Goal: Information Seeking & Learning: Learn about a topic

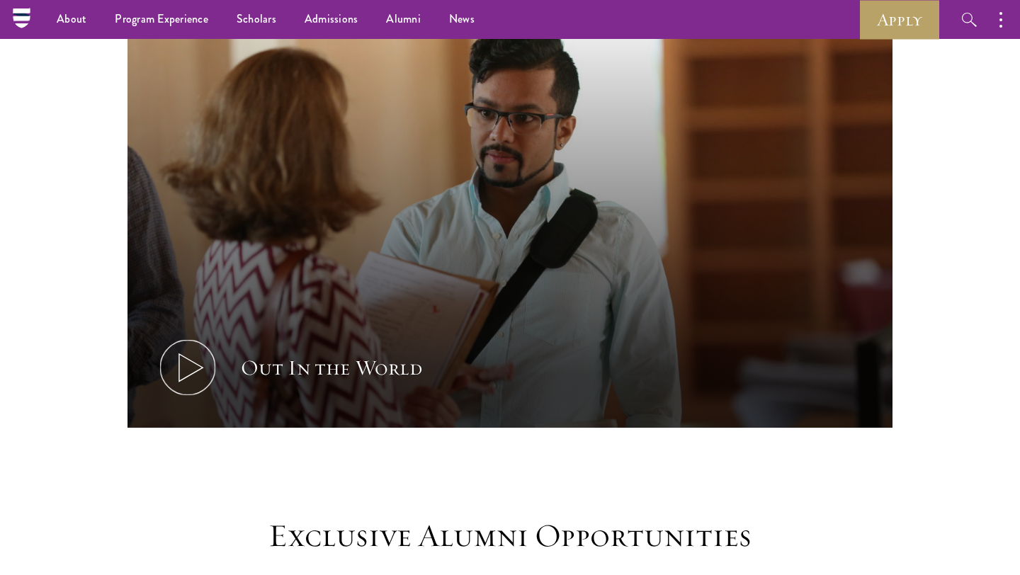
scroll to position [775, 0]
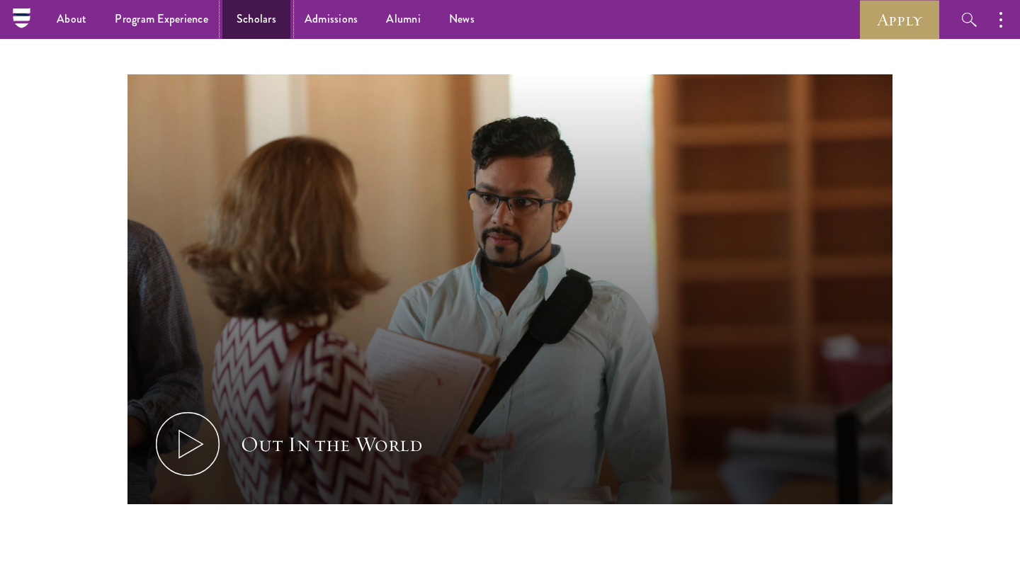
click at [262, 18] on link "Scholars" at bounding box center [256, 19] width 68 height 39
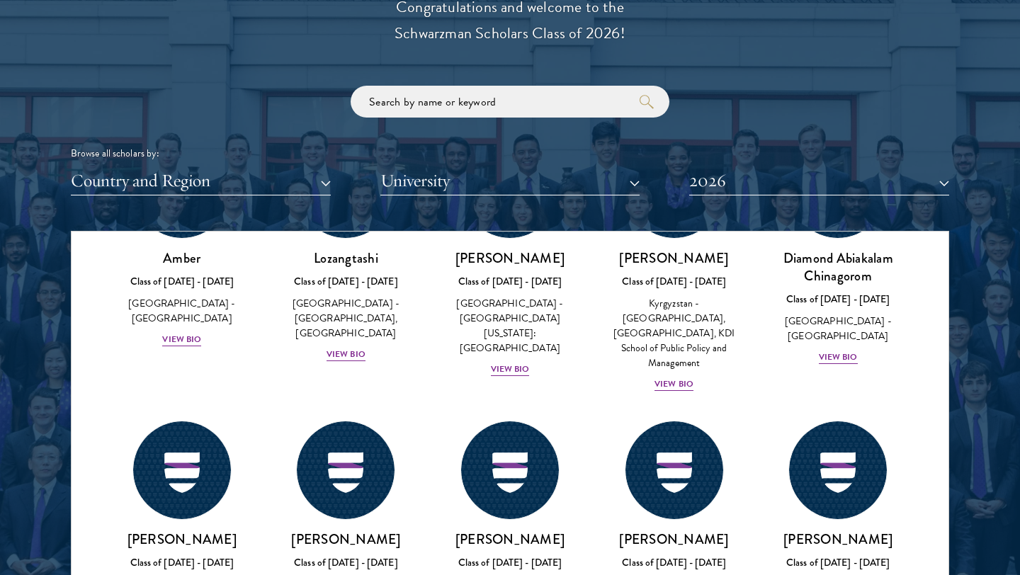
scroll to position [214, 0]
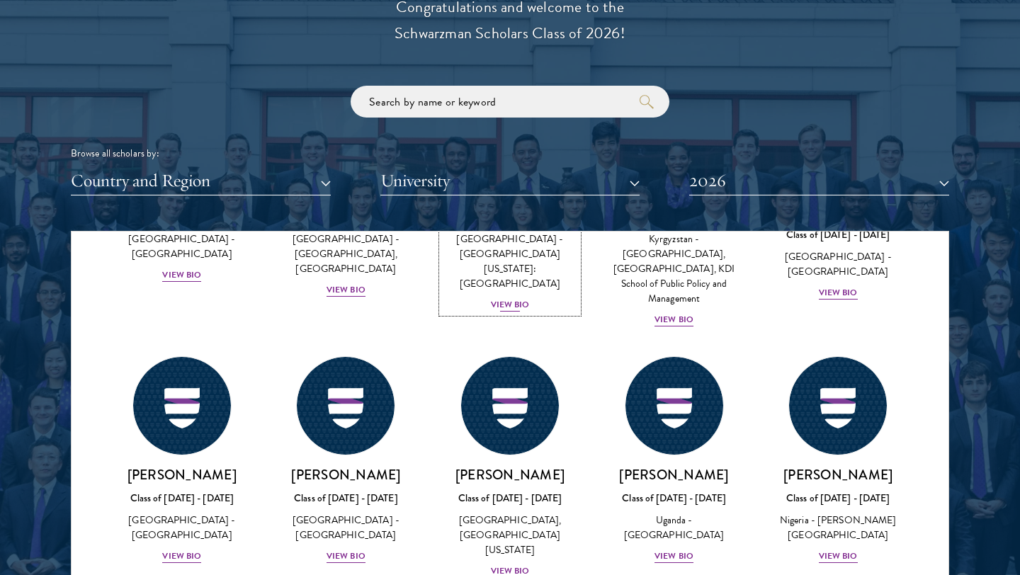
click at [503, 298] on div "View Bio" at bounding box center [510, 304] width 39 height 13
